Goal: Task Accomplishment & Management: Use online tool/utility

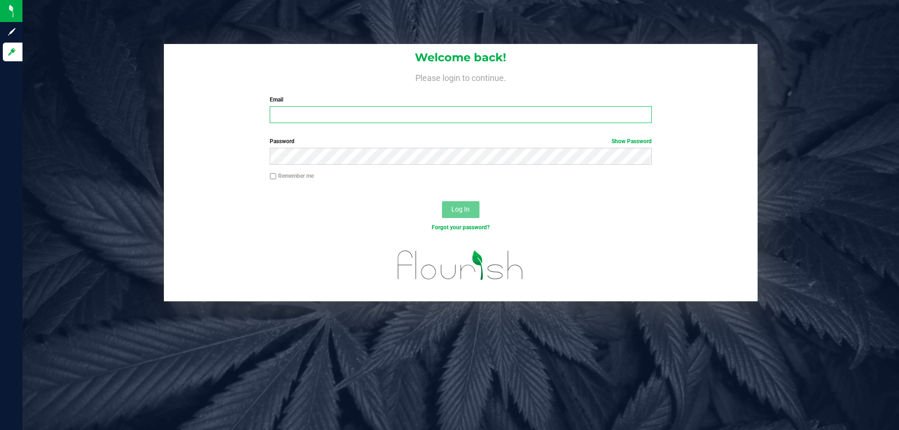
click at [292, 114] on input "Email" at bounding box center [460, 114] width 381 height 17
type input "[EMAIL_ADDRESS][DOMAIN_NAME]"
click at [442, 201] on button "Log In" at bounding box center [460, 209] width 37 height 17
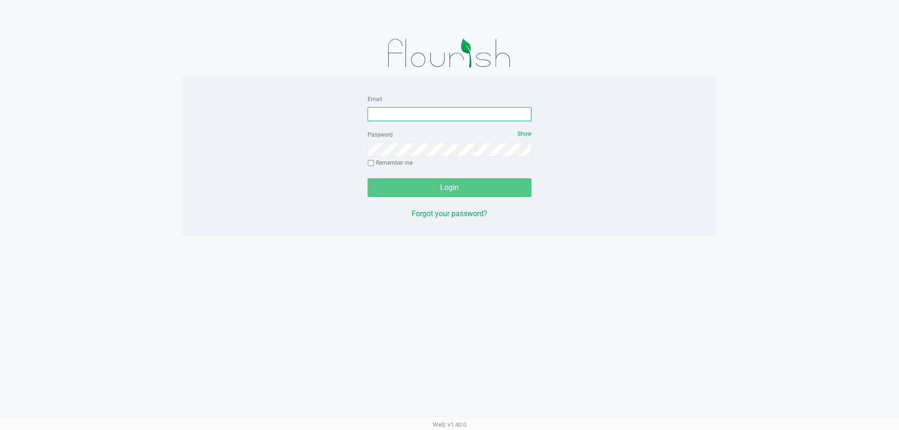
click at [402, 119] on input "Email" at bounding box center [449, 114] width 164 height 14
type input "[EMAIL_ADDRESS][DOMAIN_NAME]"
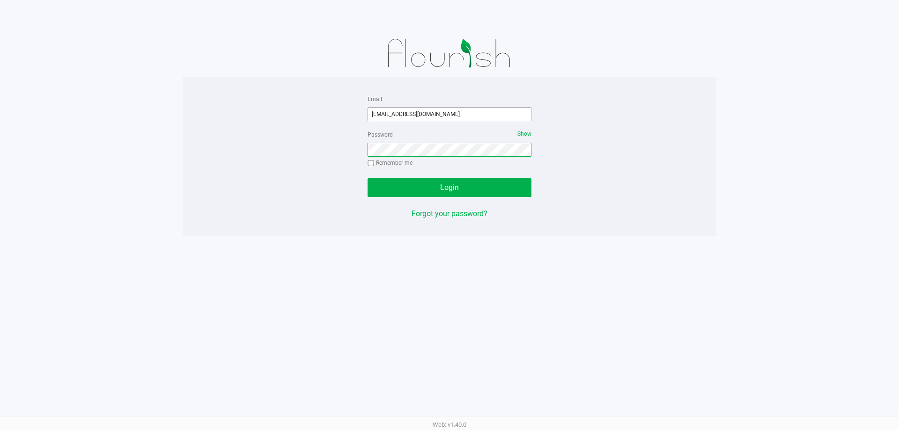
click at [367, 178] on button "Login" at bounding box center [449, 187] width 164 height 19
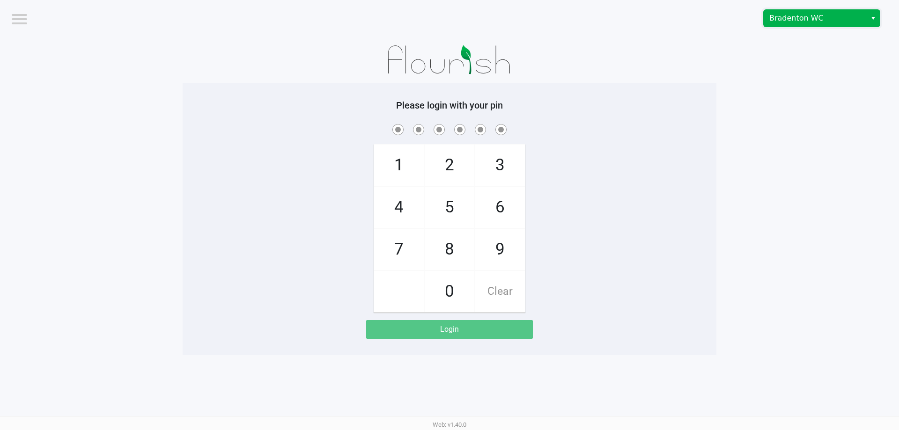
click at [804, 15] on span "Bradenton WC" at bounding box center [814, 18] width 91 height 11
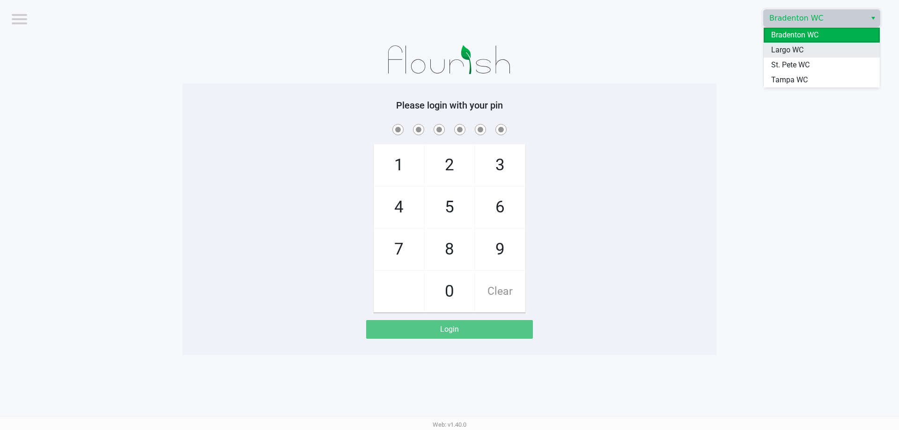
click at [796, 49] on span "Largo WC" at bounding box center [787, 49] width 32 height 11
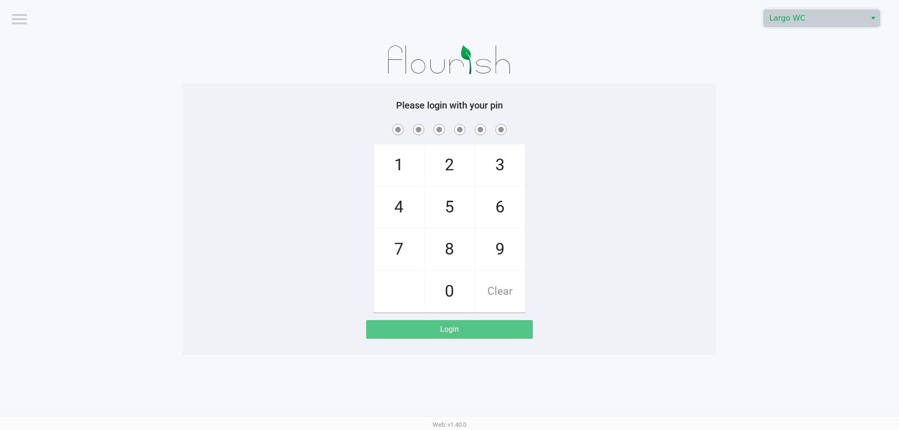
click at [508, 59] on img at bounding box center [450, 60] width 146 height 47
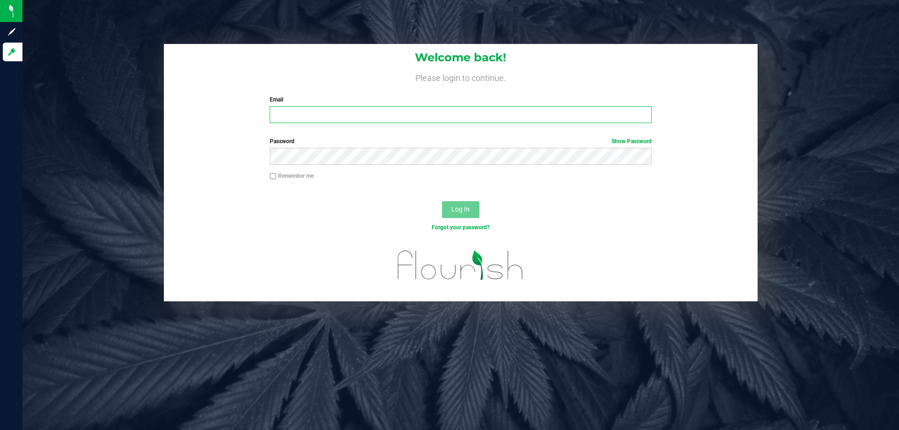
click at [350, 115] on input "Email" at bounding box center [460, 114] width 381 height 17
type input "rbarcomb@liveparallel.com"
click at [442, 201] on button "Log In" at bounding box center [460, 209] width 37 height 17
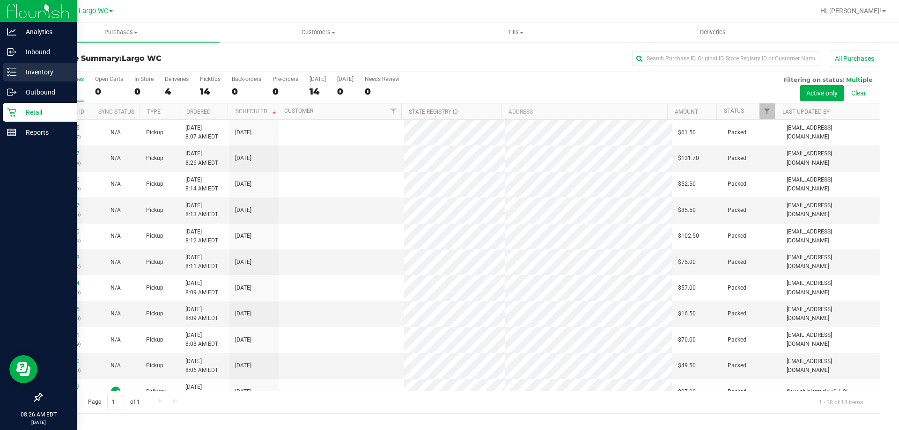
click at [15, 70] on icon at bounding box center [11, 71] width 9 height 9
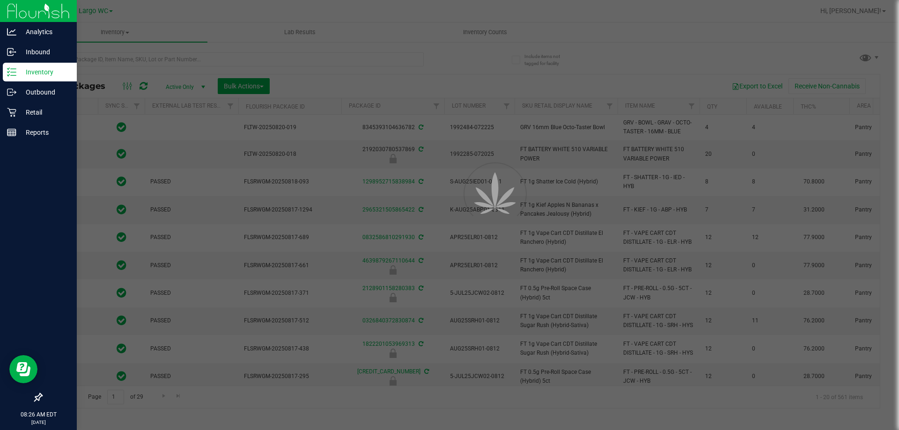
type input "[DATE]"
